Goal: Task Accomplishment & Management: Use online tool/utility

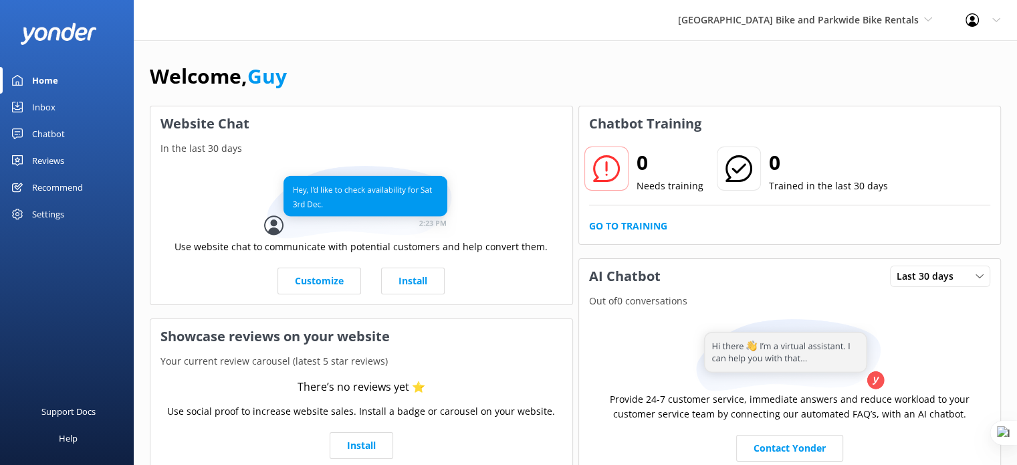
click at [57, 185] on div "Recommend" at bounding box center [57, 187] width 51 height 27
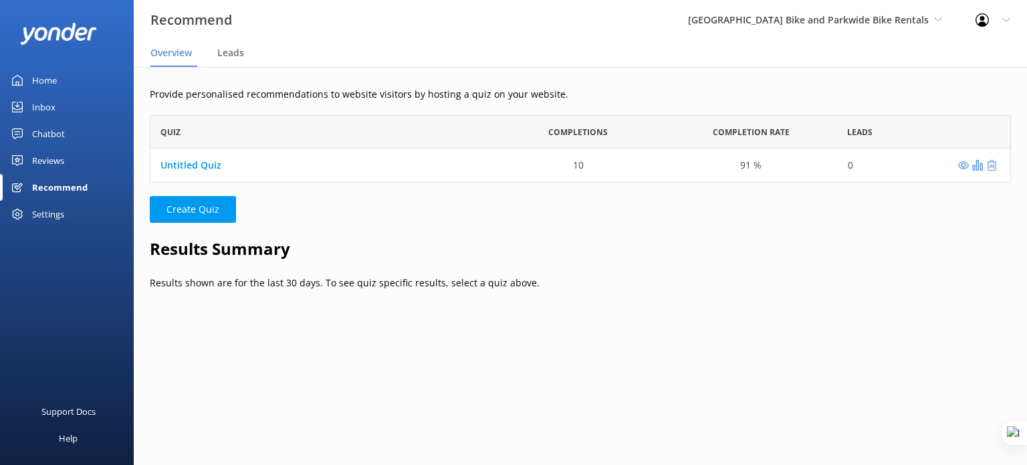
scroll to position [11, 11]
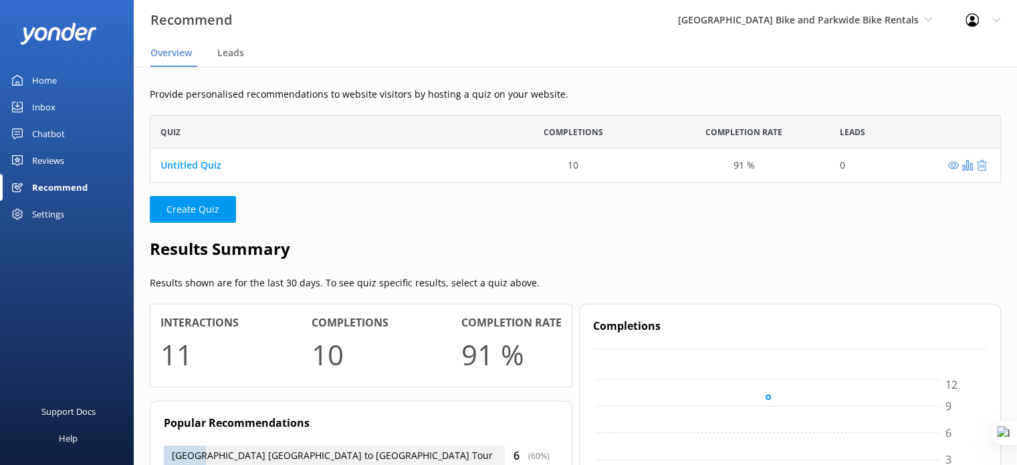
click at [222, 168] on div "Untitled Quiz" at bounding box center [318, 164] width 337 height 33
click at [210, 164] on link "Untitled Quiz" at bounding box center [190, 164] width 61 height 13
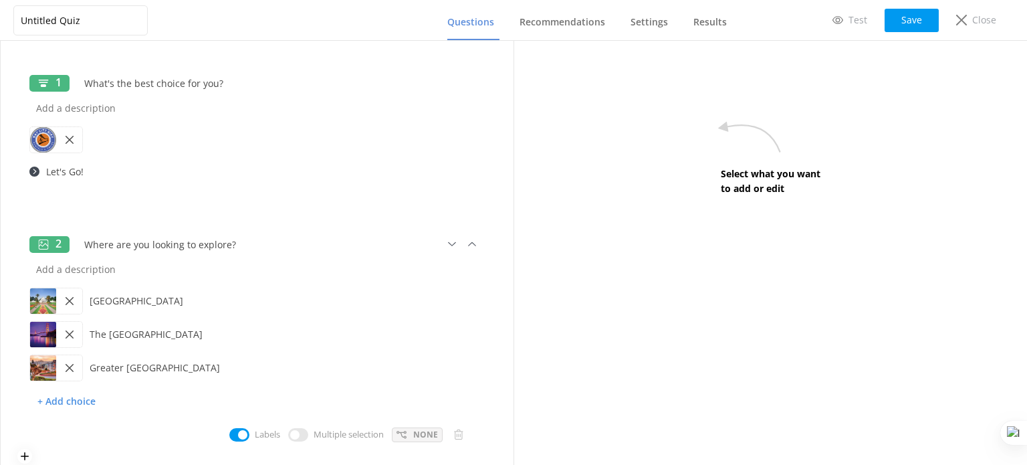
click at [414, 437] on p "None" at bounding box center [425, 434] width 25 height 13
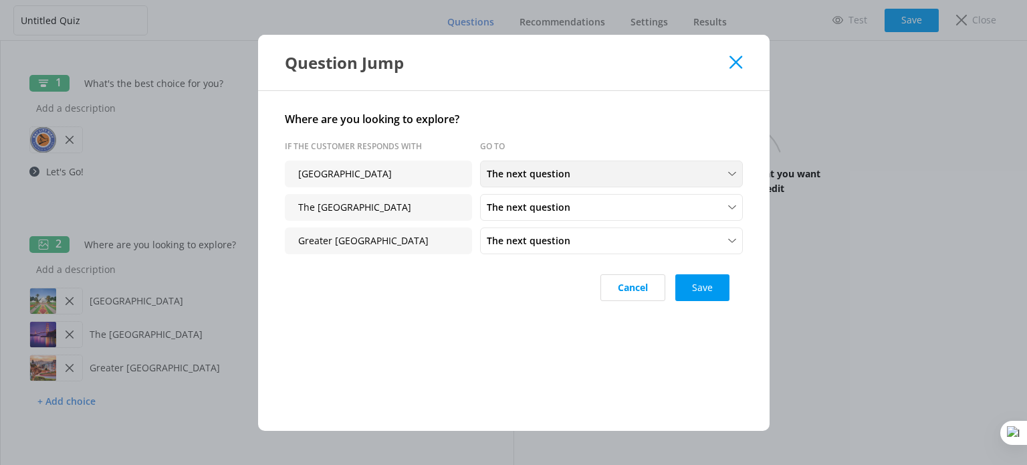
click at [601, 168] on div "The next question" at bounding box center [611, 173] width 256 height 15
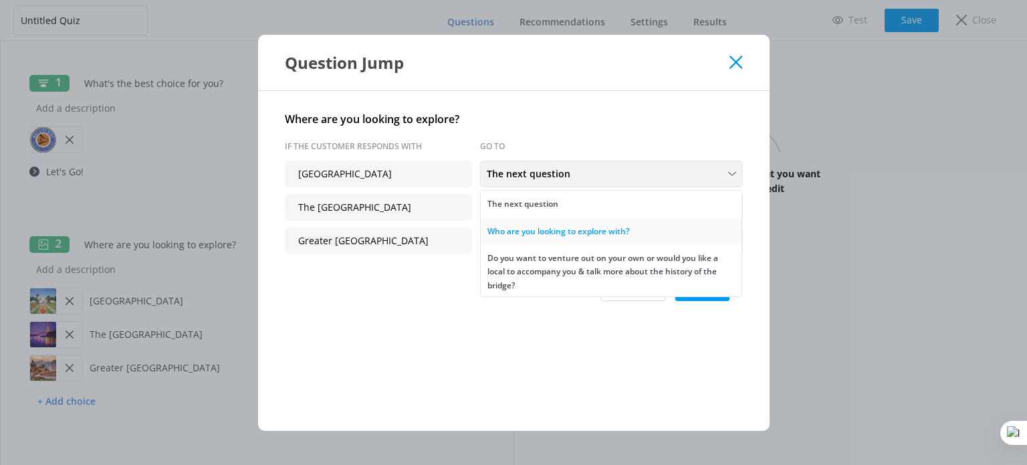
click at [582, 227] on div "Who are you looking to explore with?" at bounding box center [558, 231] width 142 height 13
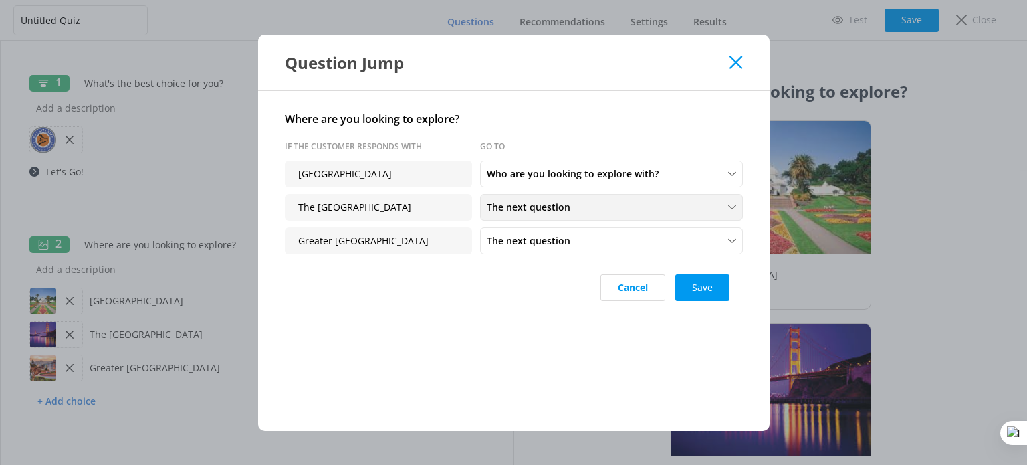
click at [576, 211] on div "The next question" at bounding box center [611, 207] width 256 height 15
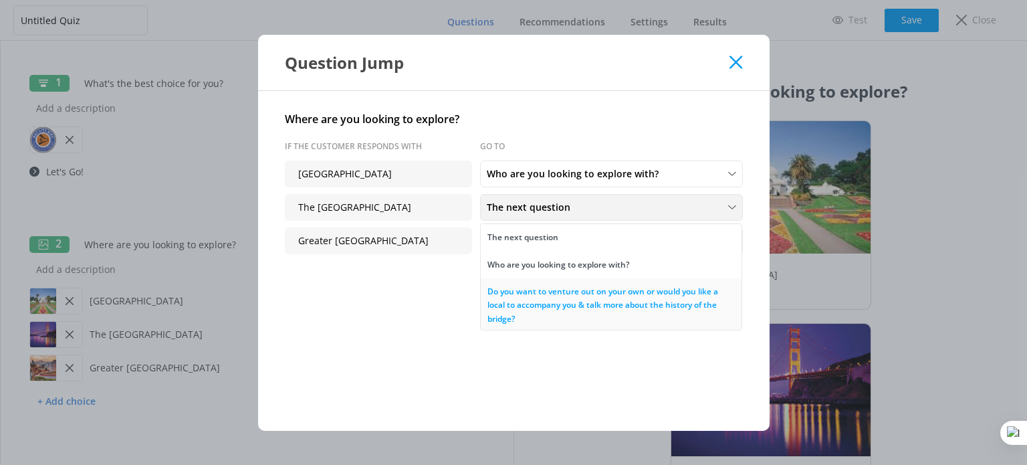
click at [578, 293] on div "Do you want to venture out on your own or would you like a local to accompany y…" at bounding box center [610, 305] width 247 height 41
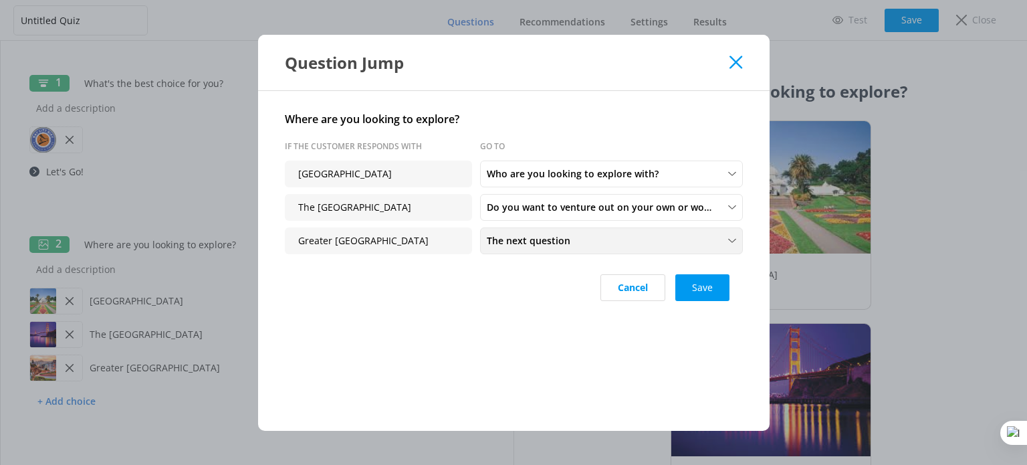
click at [570, 242] on span "The next question" at bounding box center [533, 240] width 92 height 15
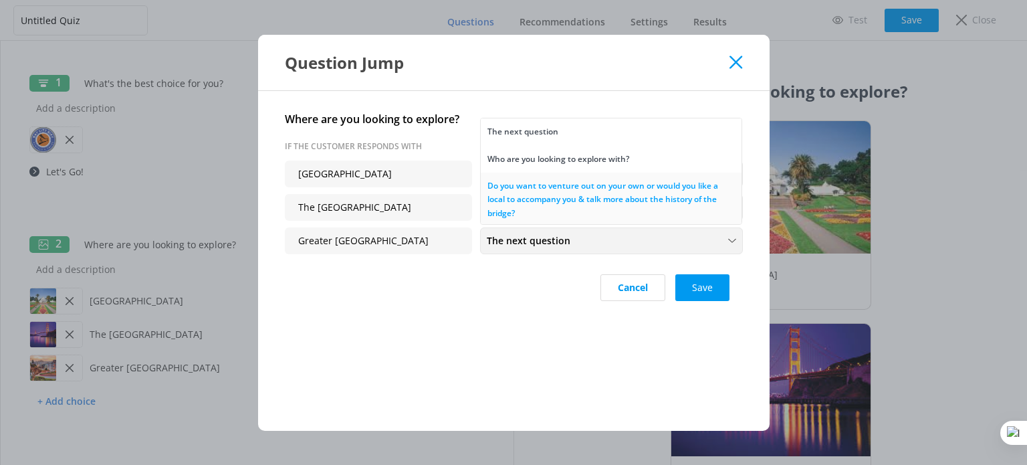
scroll to position [56, 0]
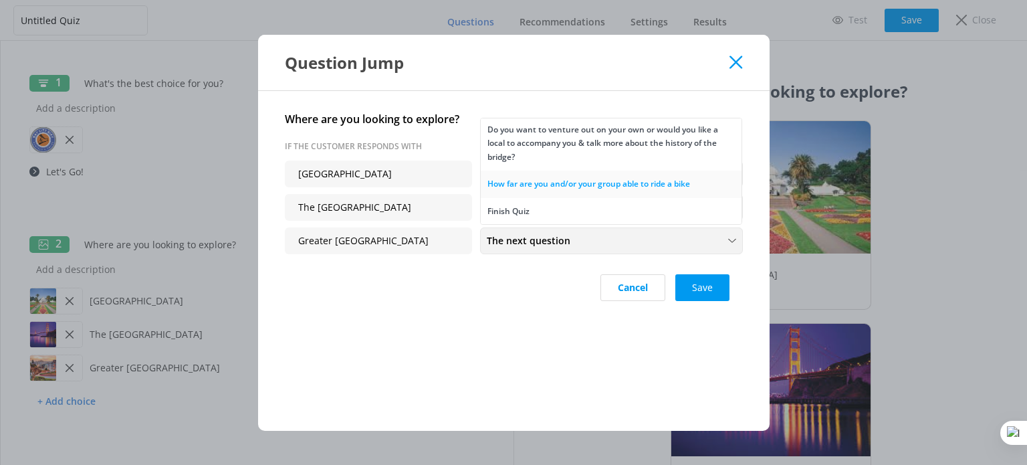
click at [558, 177] on div "How far are you and/or your group able to ride a bike" at bounding box center [588, 183] width 203 height 13
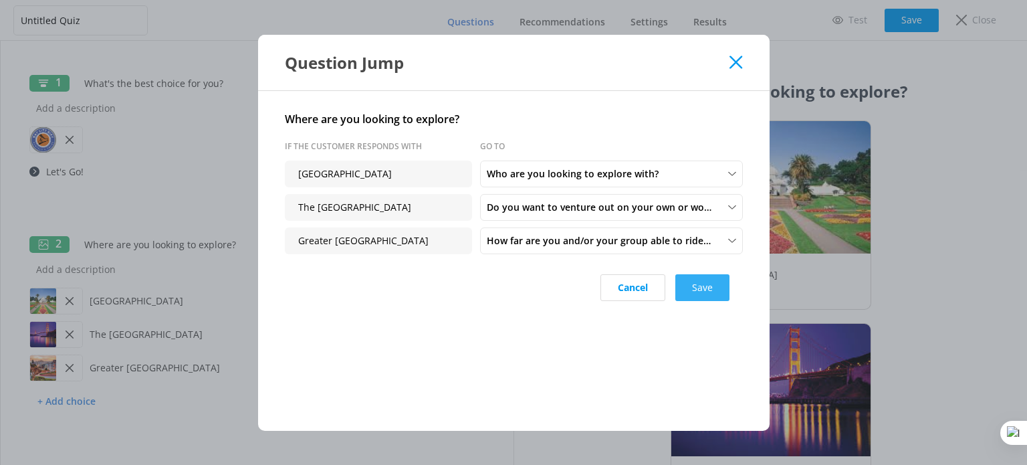
click at [714, 280] on button "Save" at bounding box center [702, 287] width 54 height 27
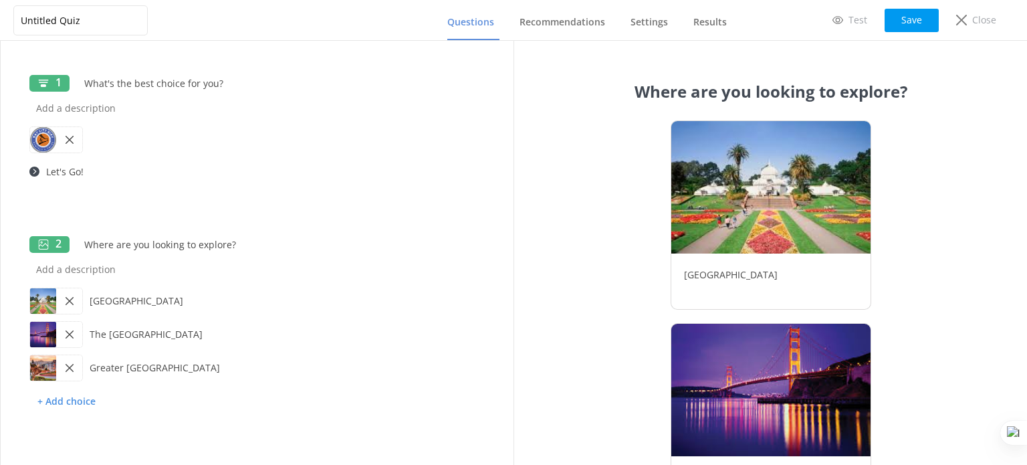
click at [109, 50] on div "1 What's the best choice for you? Let's Go! None 2 Where are you looking to exp…" at bounding box center [257, 253] width 513 height 424
click at [72, 21] on input "Untitled Quiz" at bounding box center [80, 20] width 134 height 30
type input "Bay City Bike Quiz"
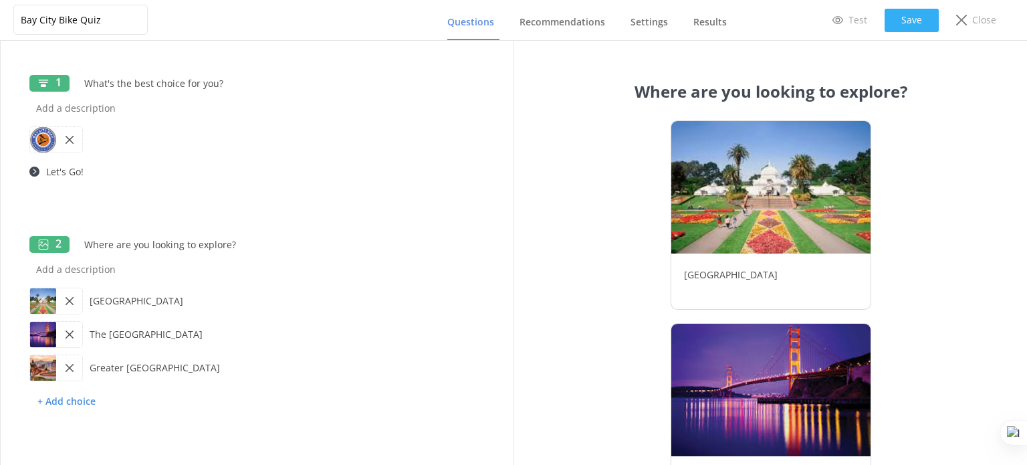
click at [900, 15] on button "Save" at bounding box center [911, 20] width 54 height 23
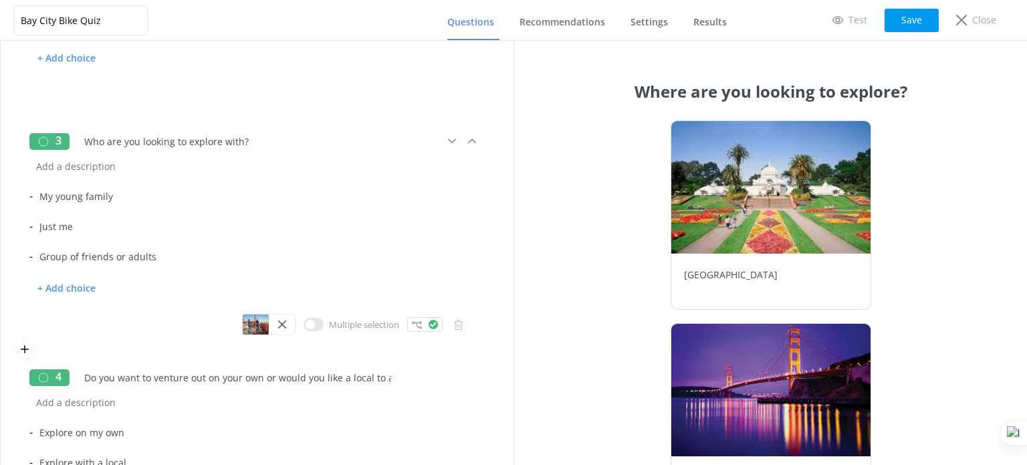
scroll to position [350, 0]
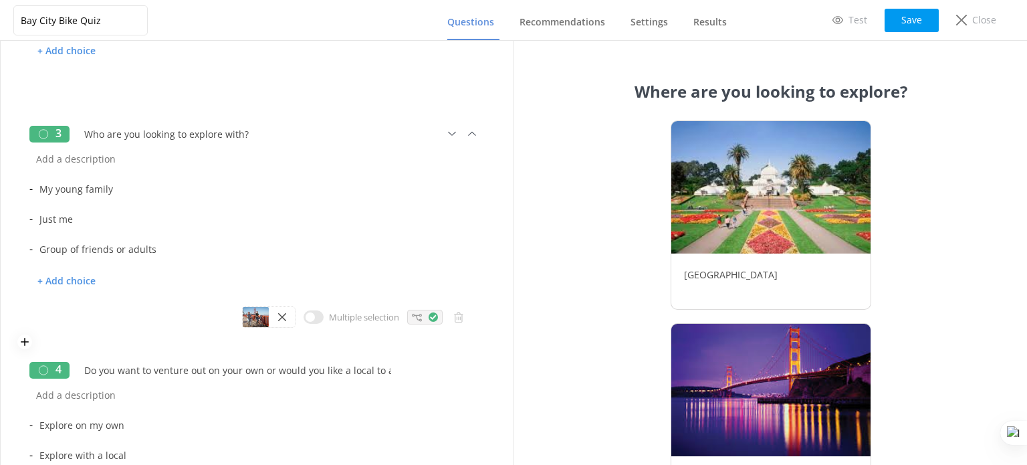
click at [429, 318] on icon at bounding box center [433, 316] width 9 height 9
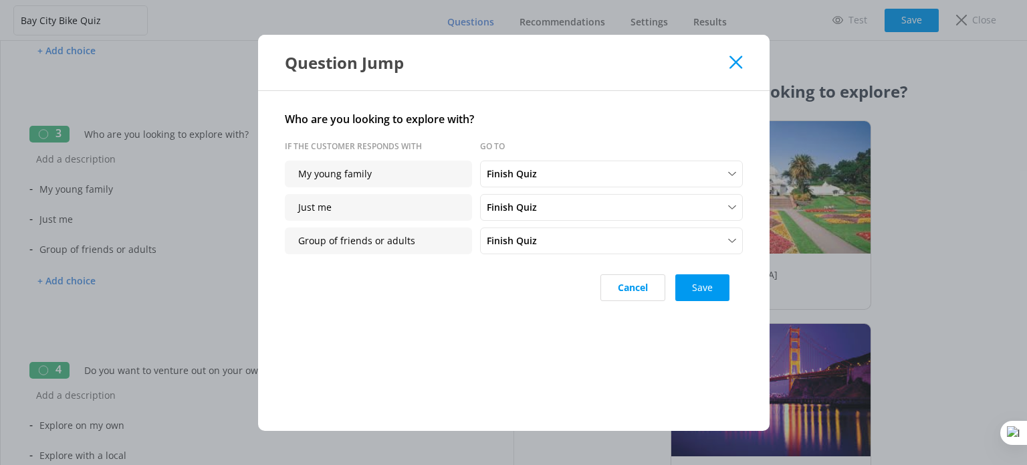
click at [735, 58] on icon at bounding box center [735, 61] width 13 height 13
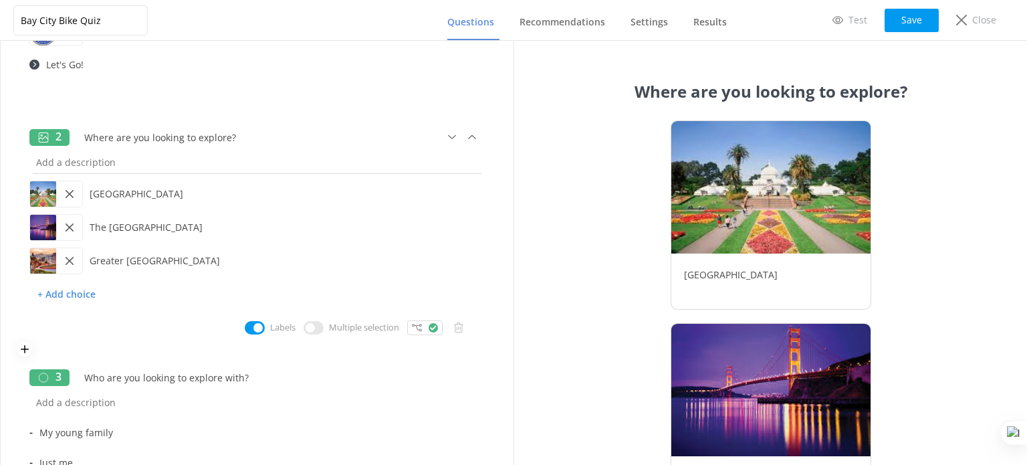
scroll to position [100, 0]
